Goal: Information Seeking & Learning: Learn about a topic

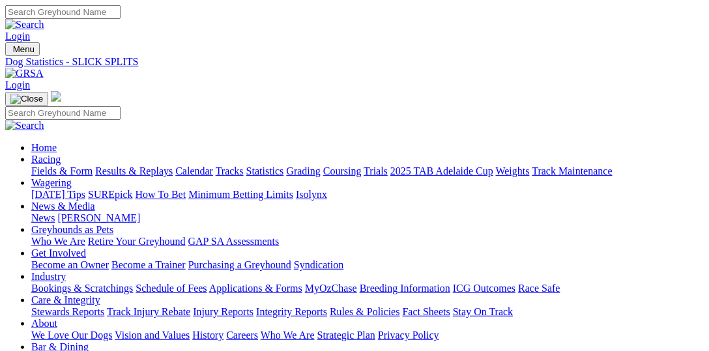
click at [284, 166] on link "Statistics" at bounding box center [265, 171] width 38 height 11
select select "ladbrokes-q2-parklands"
click at [121, 16] on input "Search" at bounding box center [62, 12] width 115 height 14
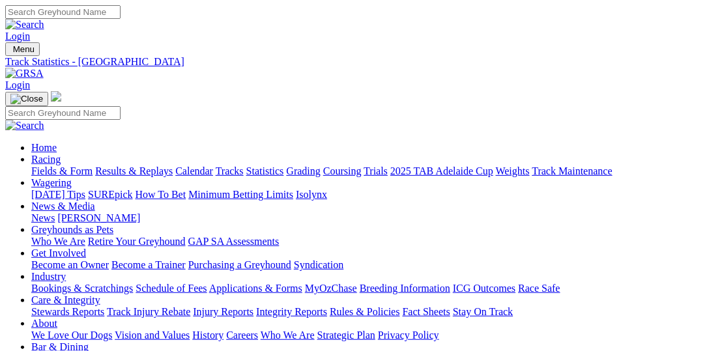
paste input "MEPUNGA SHINE"
type input "MEPUNGA SHINE"
click at [44, 19] on link at bounding box center [24, 24] width 39 height 11
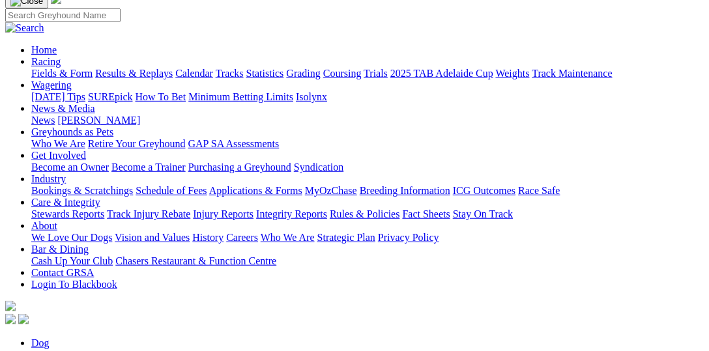
scroll to position [134, 0]
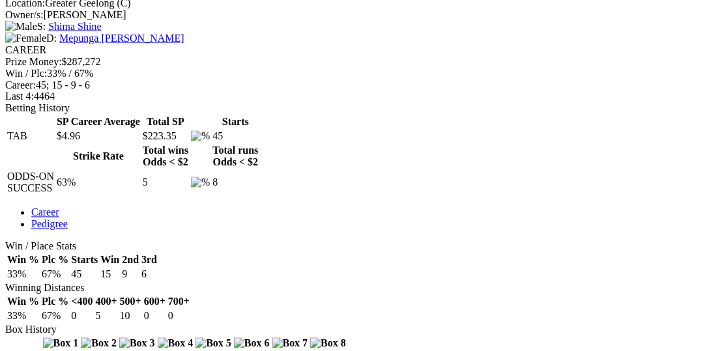
scroll to position [469, 0]
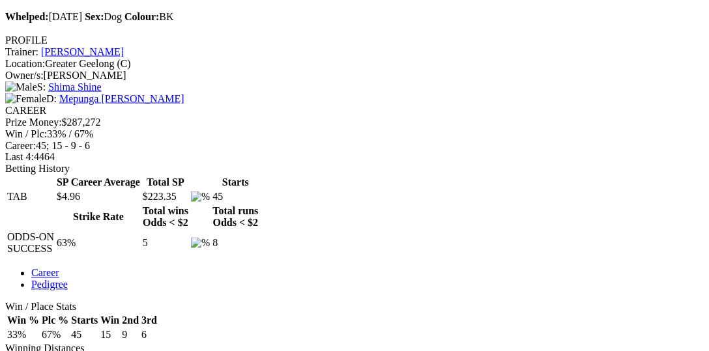
drag, startPoint x: 373, startPoint y: 226, endPoint x: 335, endPoint y: 224, distance: 38.5
copy tr "Tim Zoo"
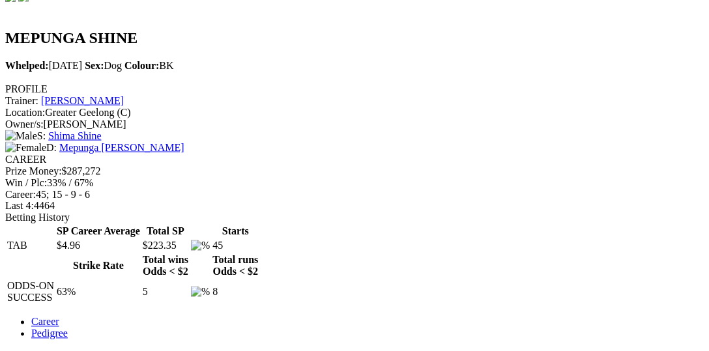
scroll to position [402, 0]
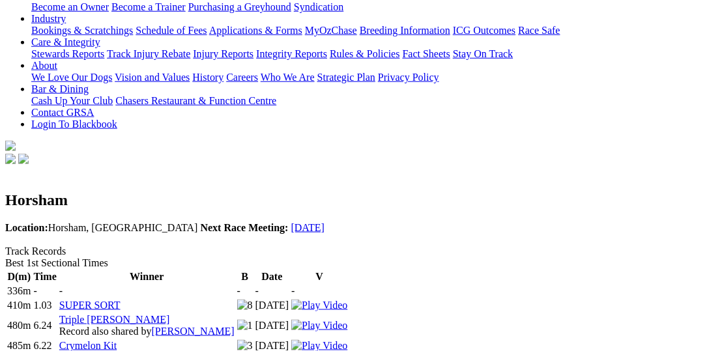
scroll to position [268, 0]
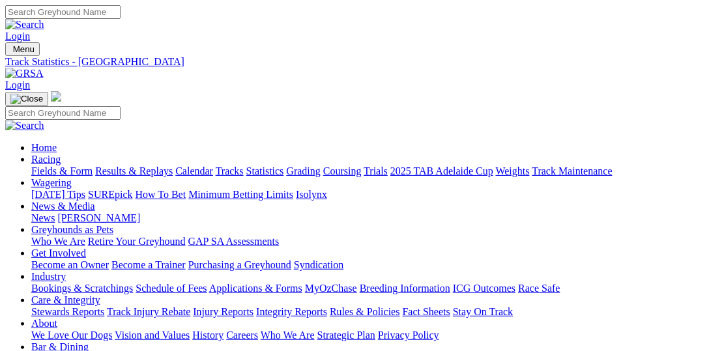
click at [121, 15] on input "Search" at bounding box center [62, 12] width 115 height 14
paste input "Tim Zoo"
type input "Tim Zoo"
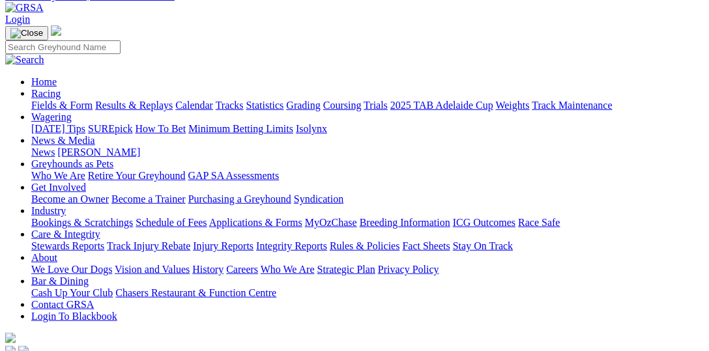
scroll to position [134, 0]
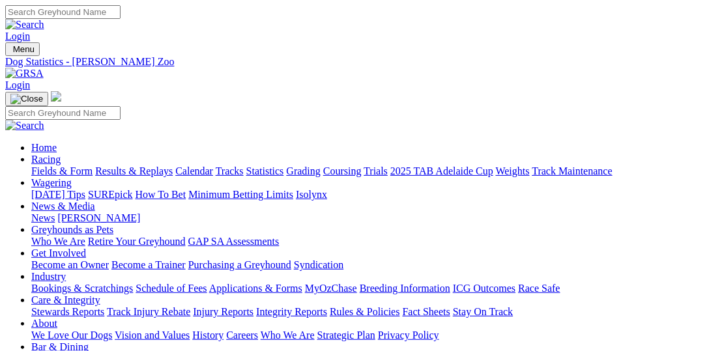
click at [121, 19] on input "Search" at bounding box center [62, 12] width 115 height 14
paste input "BAGMAN"
type input "BAGMAN"
click at [121, 16] on input "Search" at bounding box center [62, 12] width 115 height 14
paste input "HERE COMES DEZEL"
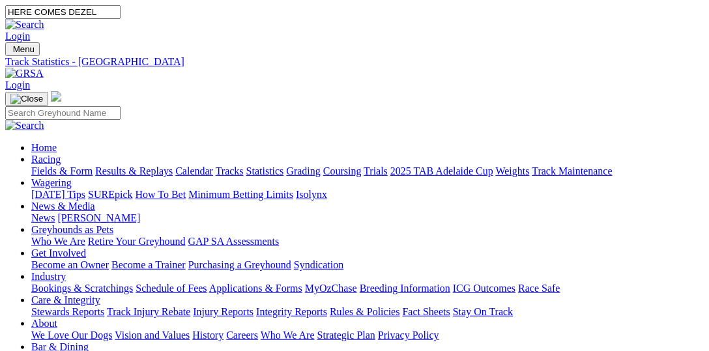
type input "HERE COMES DEZEL"
click at [44, 19] on img at bounding box center [24, 25] width 39 height 12
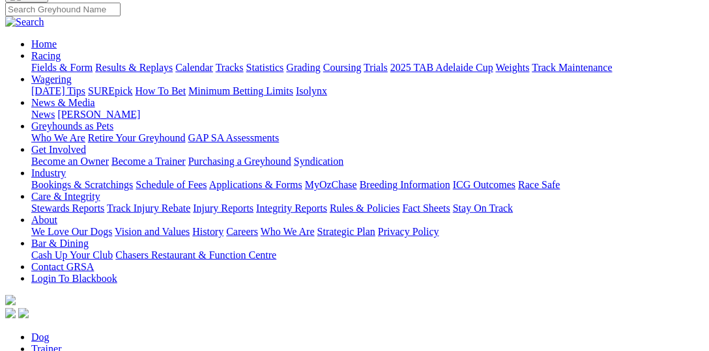
scroll to position [201, 0]
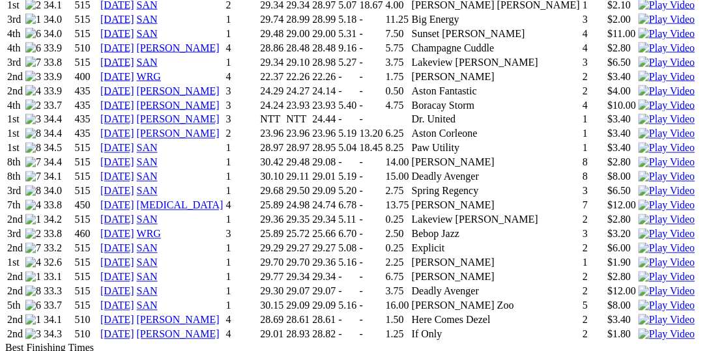
scroll to position [1810, 0]
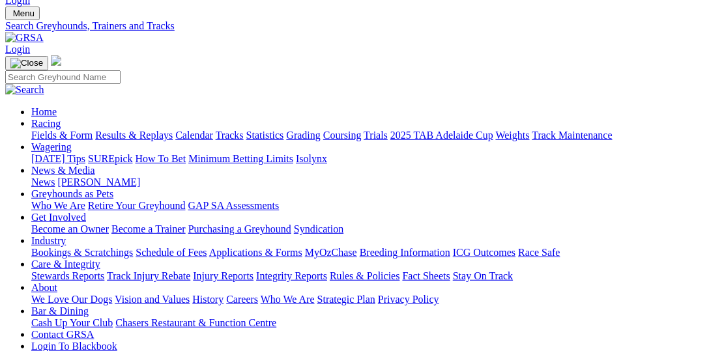
scroll to position [335, 0]
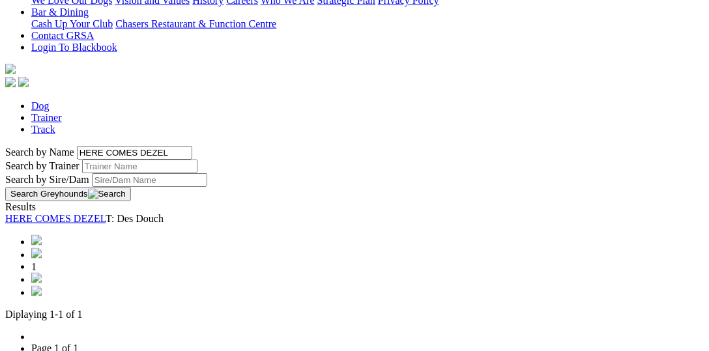
click at [106, 213] on link "HERE COMES DEZEL" at bounding box center [55, 218] width 100 height 11
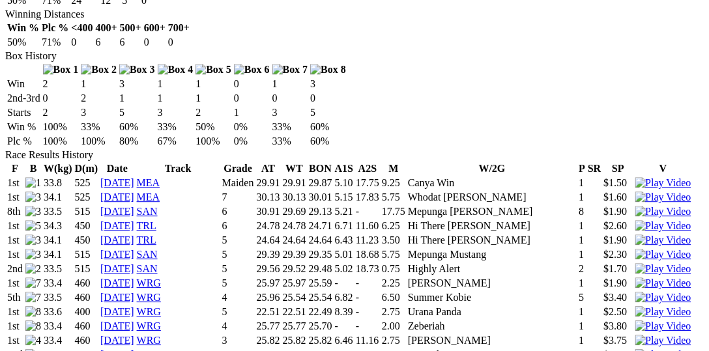
scroll to position [201, 0]
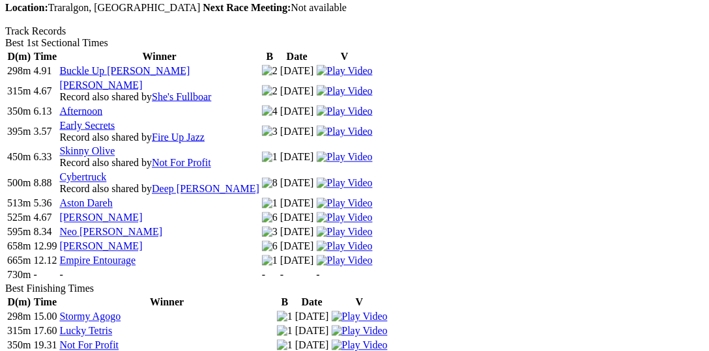
scroll to position [536, 0]
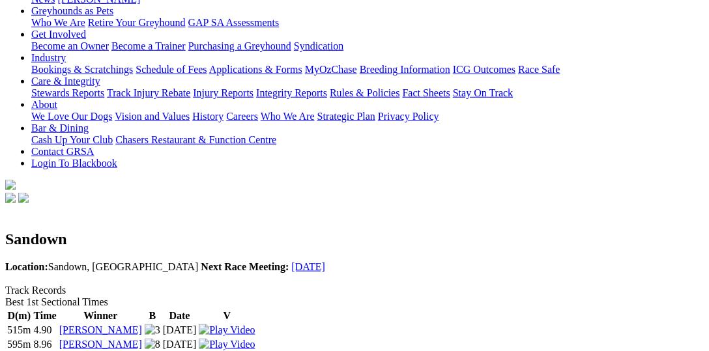
scroll to position [201, 0]
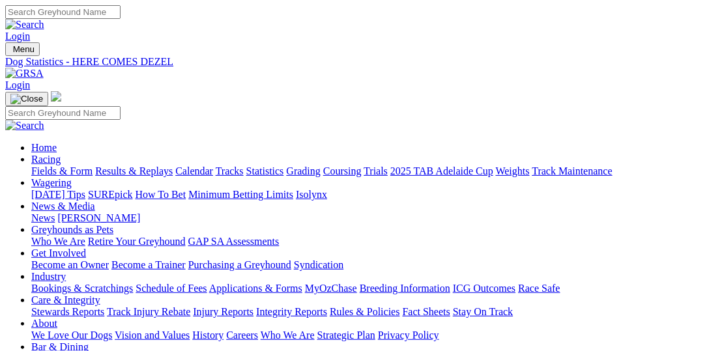
click at [121, 16] on input "Search" at bounding box center [62, 12] width 115 height 14
paste input "EXTREME WHEELS"
type input "EXTREME WHEELS"
click at [44, 19] on link at bounding box center [24, 24] width 39 height 11
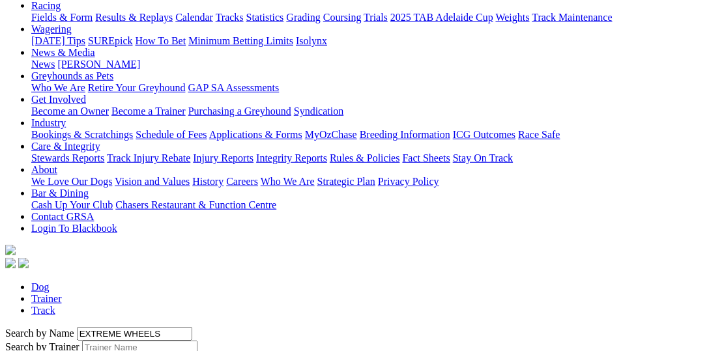
scroll to position [201, 0]
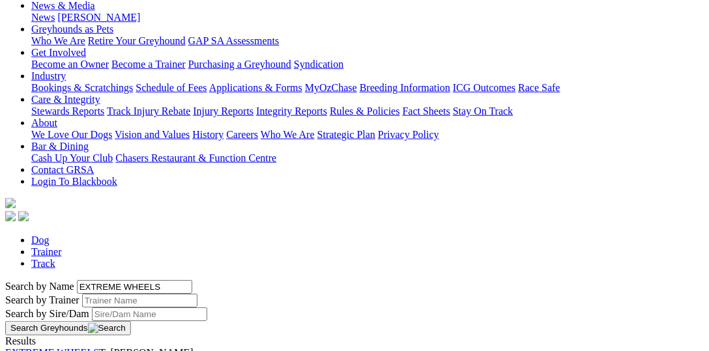
click at [99, 347] on link "EXTREME WHEELS" at bounding box center [52, 352] width 94 height 11
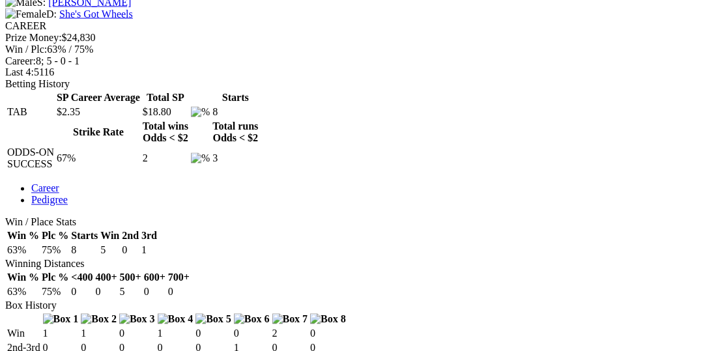
scroll to position [536, 0]
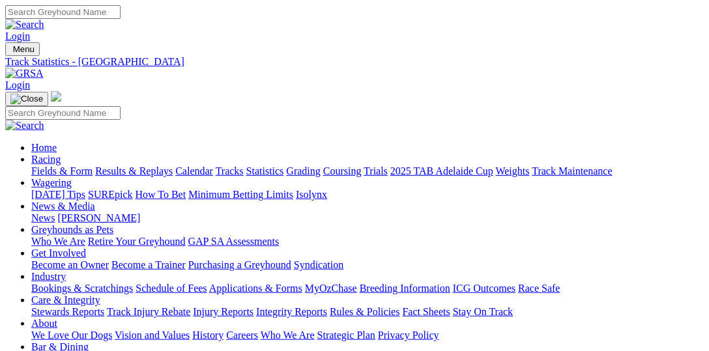
click at [284, 166] on link "Statistics" at bounding box center [265, 171] width 38 height 11
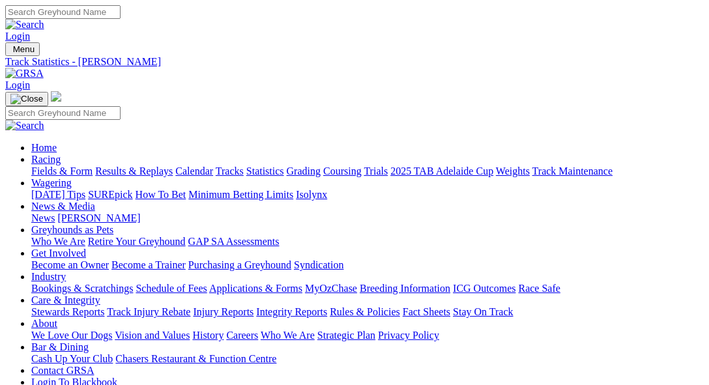
scroll to position [268, 0]
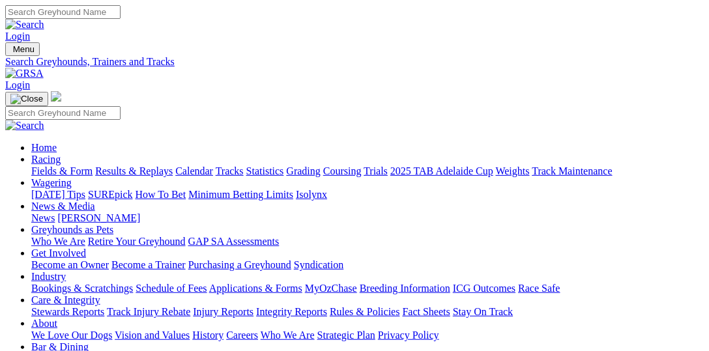
select select "ladbrokes-q1-lakeside"
click at [69, 166] on link "Fields & Form" at bounding box center [61, 171] width 61 height 11
click at [284, 166] on link "Statistics" at bounding box center [265, 171] width 38 height 11
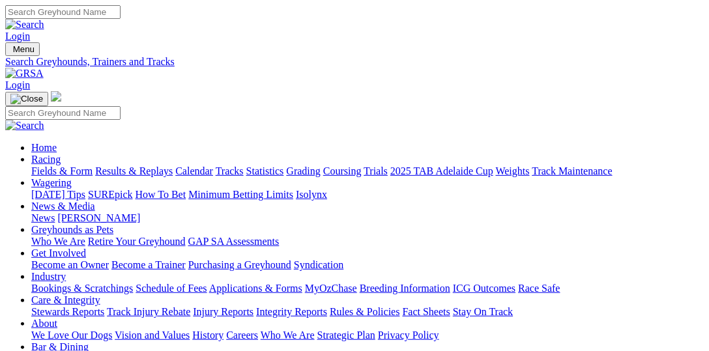
select select "ladbrokes-q2-parklands"
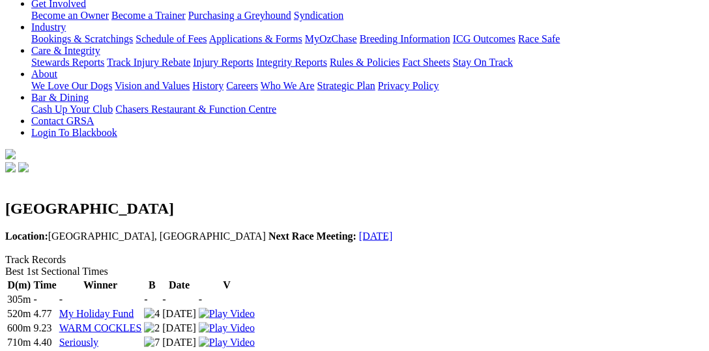
scroll to position [268, 0]
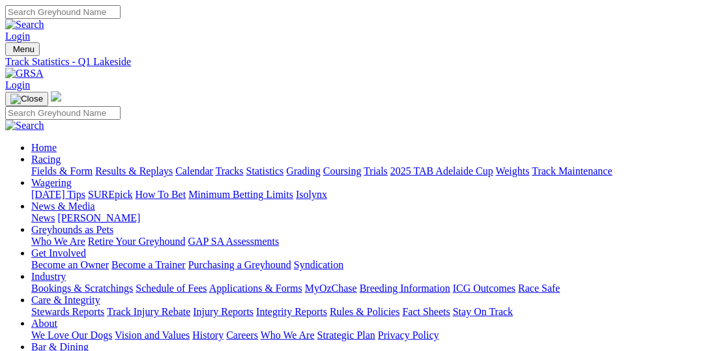
click at [121, 19] on input "Search" at bounding box center [62, 12] width 115 height 14
paste input "BECKY DUTTON"
type input "BECKY DUTTON"
click at [44, 19] on img at bounding box center [24, 25] width 39 height 12
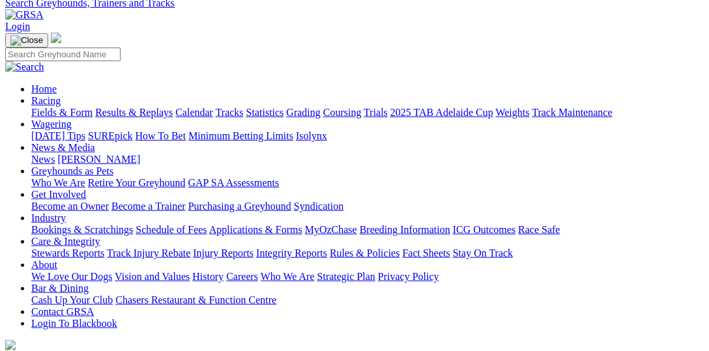
scroll to position [134, 0]
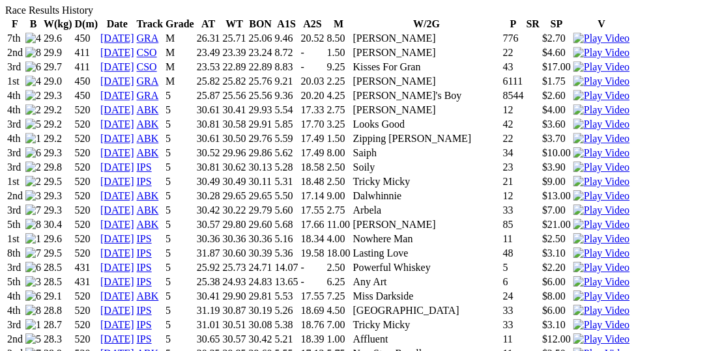
scroll to position [1038, 0]
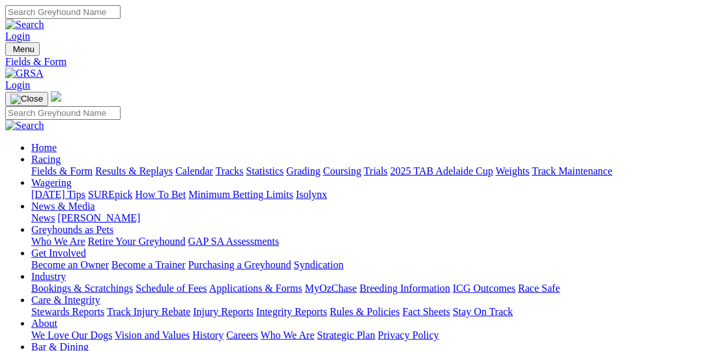
select select "VIC"
type input "[DATE]"
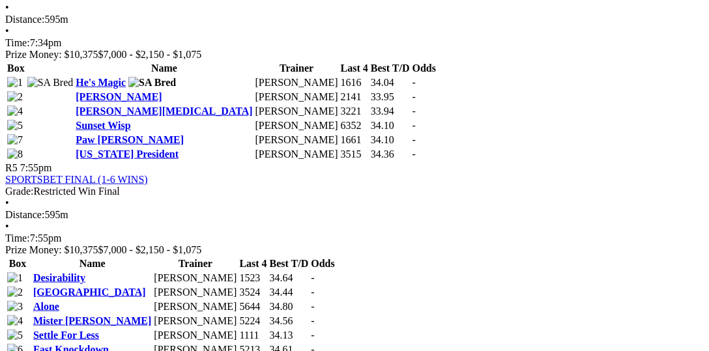
scroll to position [1408, 0]
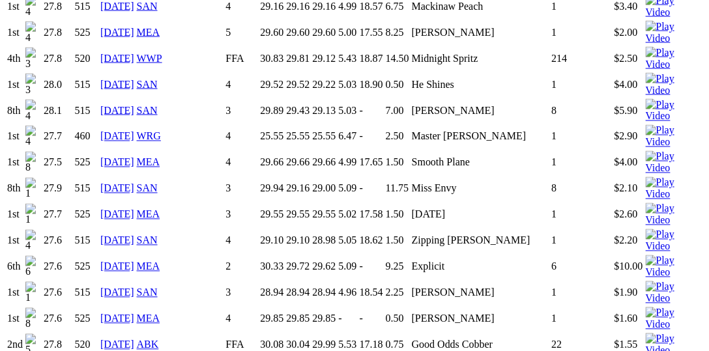
scroll to position [1676, 0]
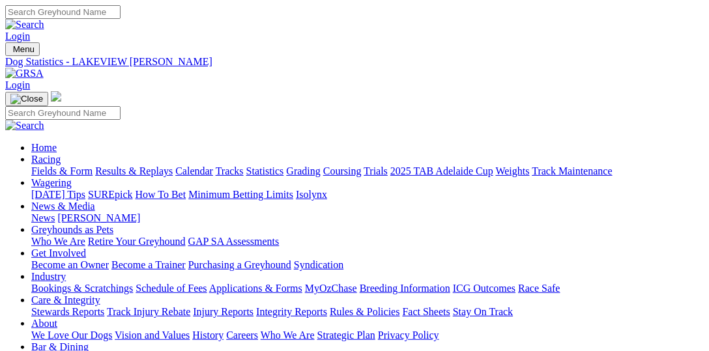
click at [121, 15] on input "Search" at bounding box center [62, 12] width 115 height 14
type input "slick splits"
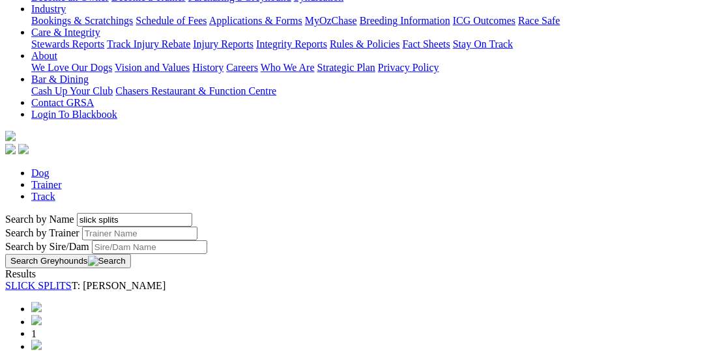
click at [72, 280] on link "SLICK SPLITS" at bounding box center [38, 285] width 66 height 11
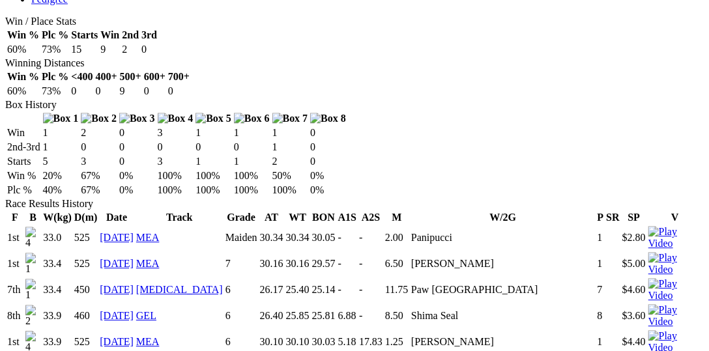
scroll to position [737, 0]
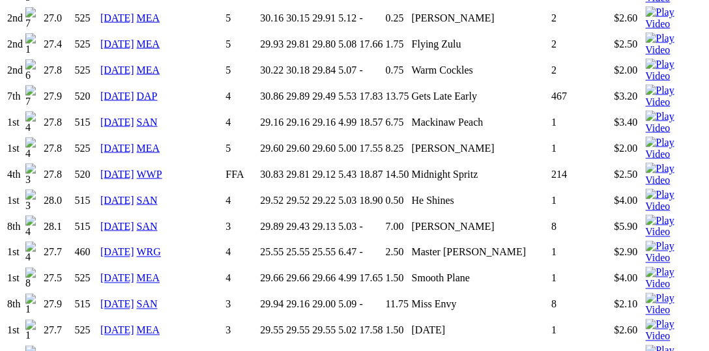
scroll to position [1609, 0]
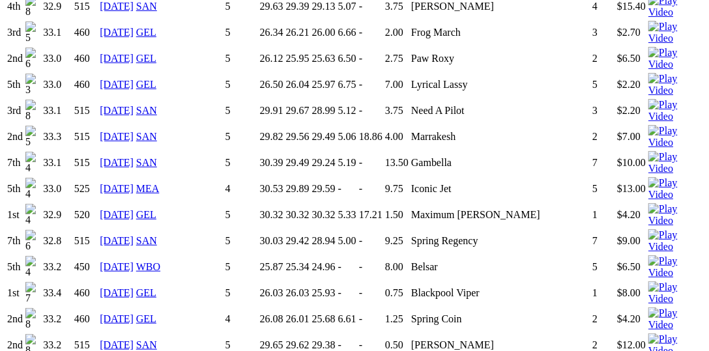
scroll to position [1206, 0]
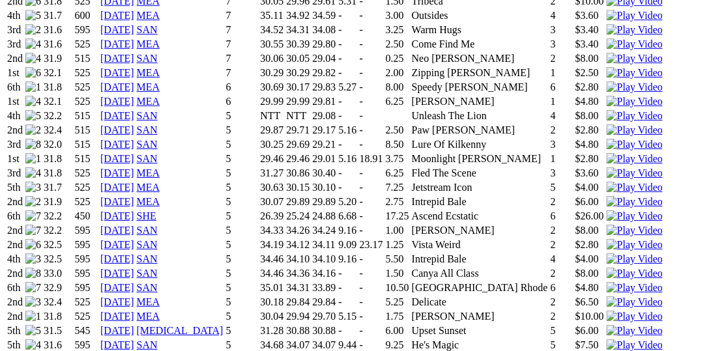
scroll to position [1005, 0]
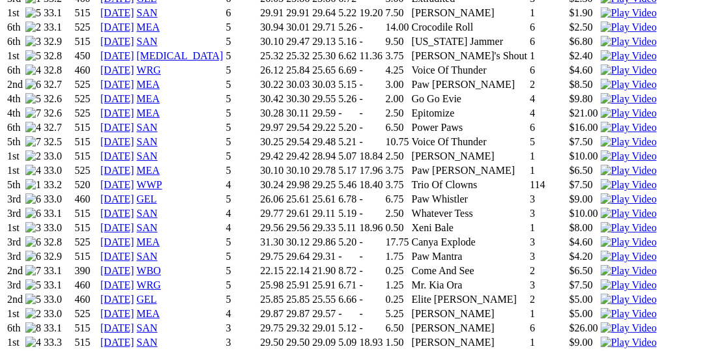
scroll to position [1274, 0]
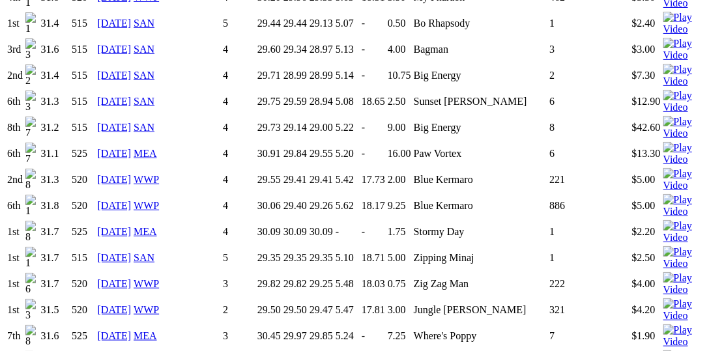
scroll to position [1408, 0]
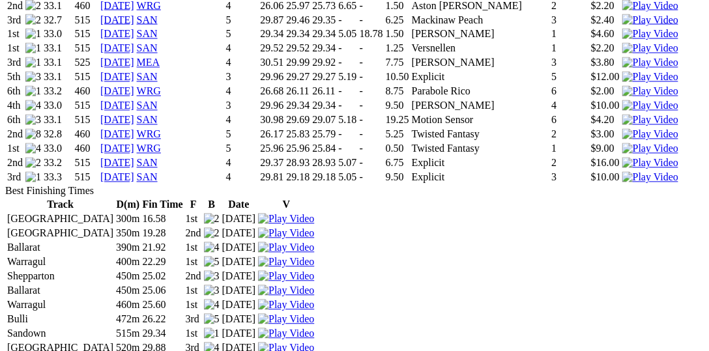
scroll to position [1810, 0]
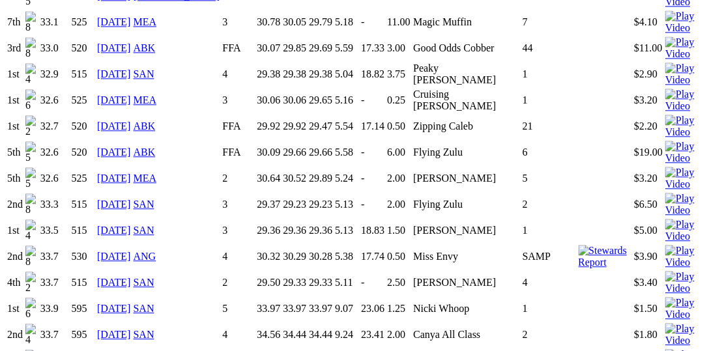
scroll to position [1944, 0]
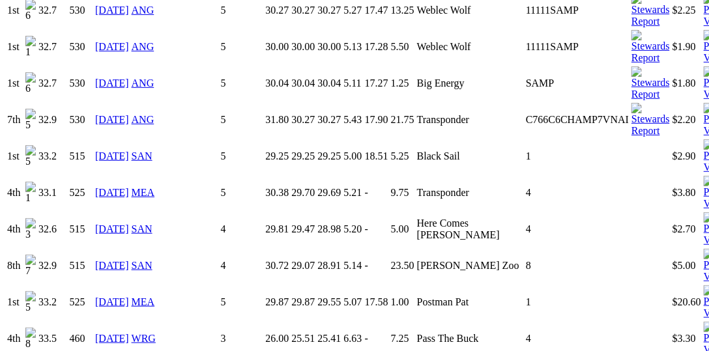
scroll to position [1341, 0]
